Goal: Task Accomplishment & Management: Use online tool/utility

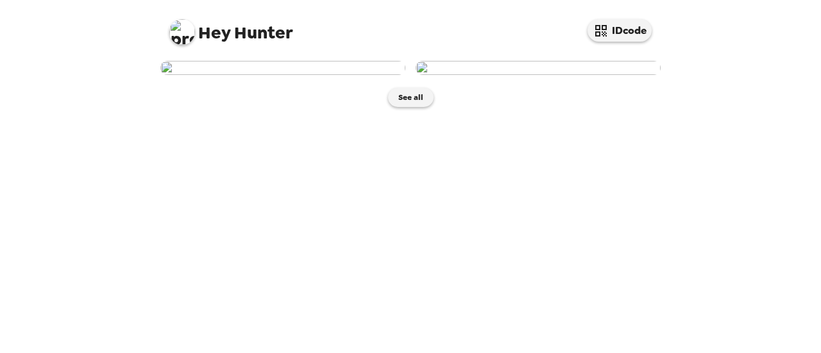
scroll to position [58, 0]
drag, startPoint x: 296, startPoint y: 205, endPoint x: 251, endPoint y: 210, distance: 45.3
click at [251, 75] on img at bounding box center [282, 68] width 245 height 14
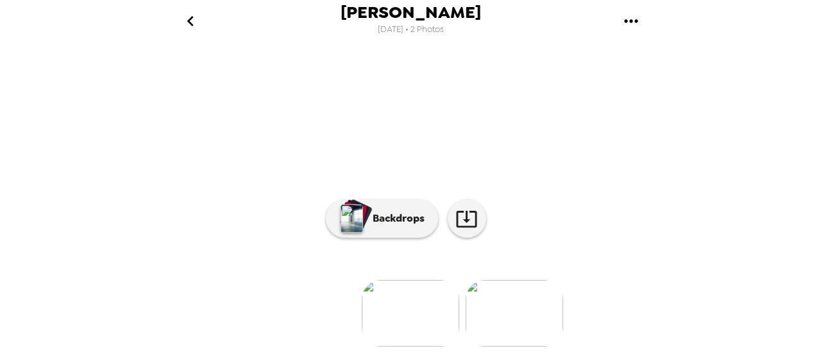
scroll to position [128, 0]
click at [457, 230] on icon at bounding box center [466, 219] width 22 height 22
